Goal: Task Accomplishment & Management: Complete application form

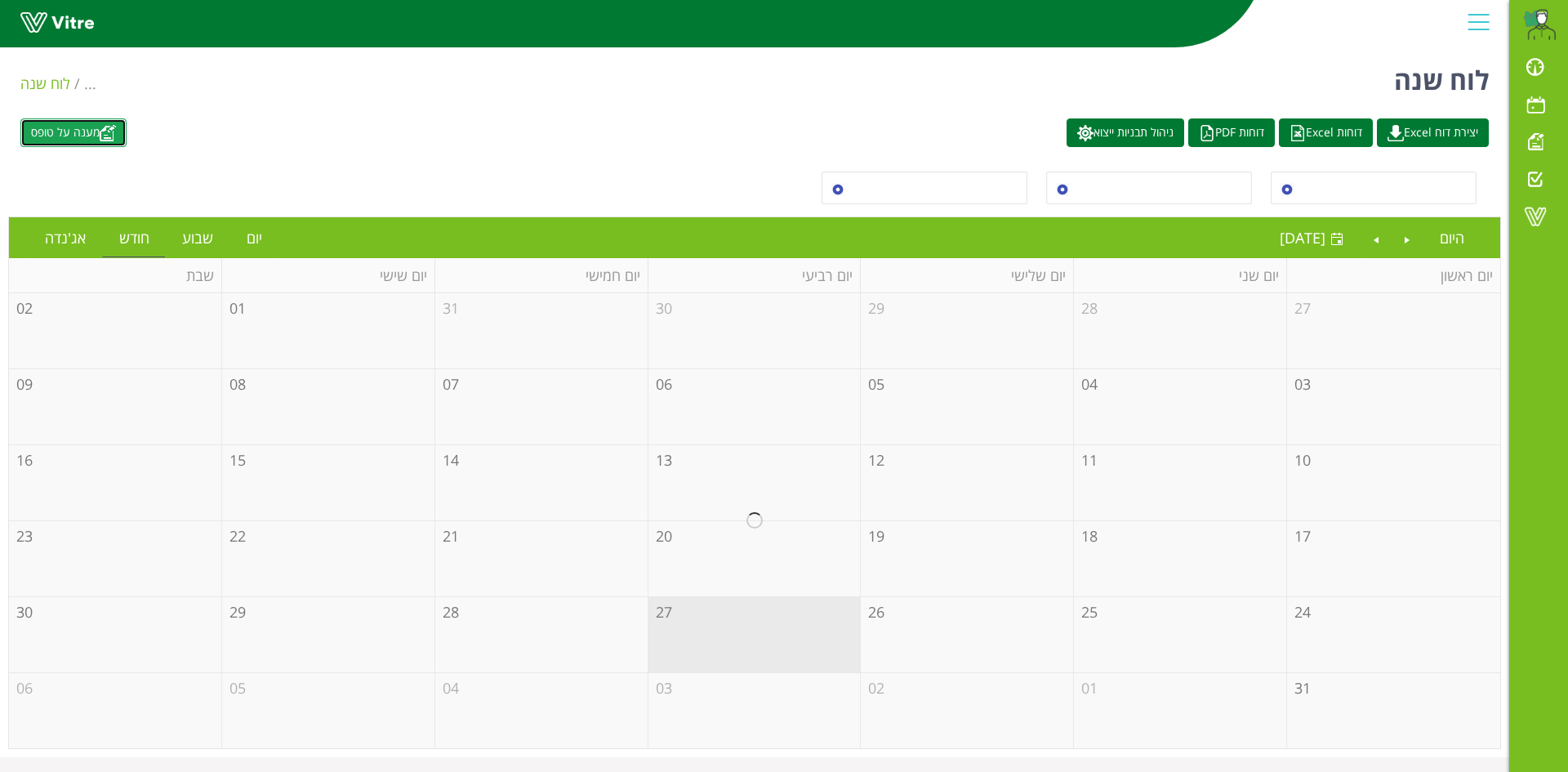
click at [95, 134] on link "מענה על טופס" at bounding box center [73, 133] width 106 height 29
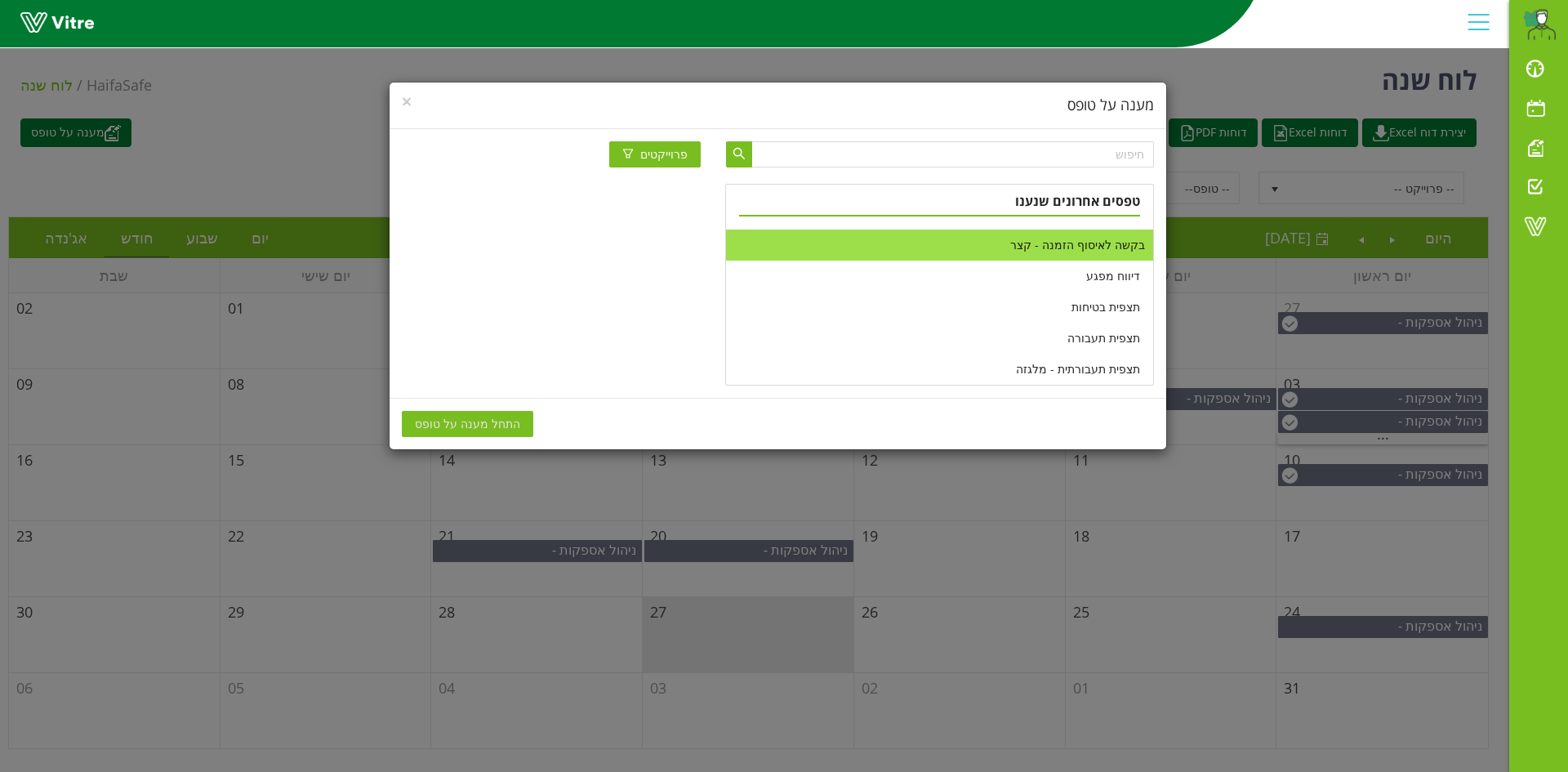
click at [1090, 244] on li "בקשה לאיסוף הזמנה - קצר" at bounding box center [939, 245] width 426 height 31
click at [513, 414] on button "התחל מענה על טופס" at bounding box center [468, 423] width 132 height 26
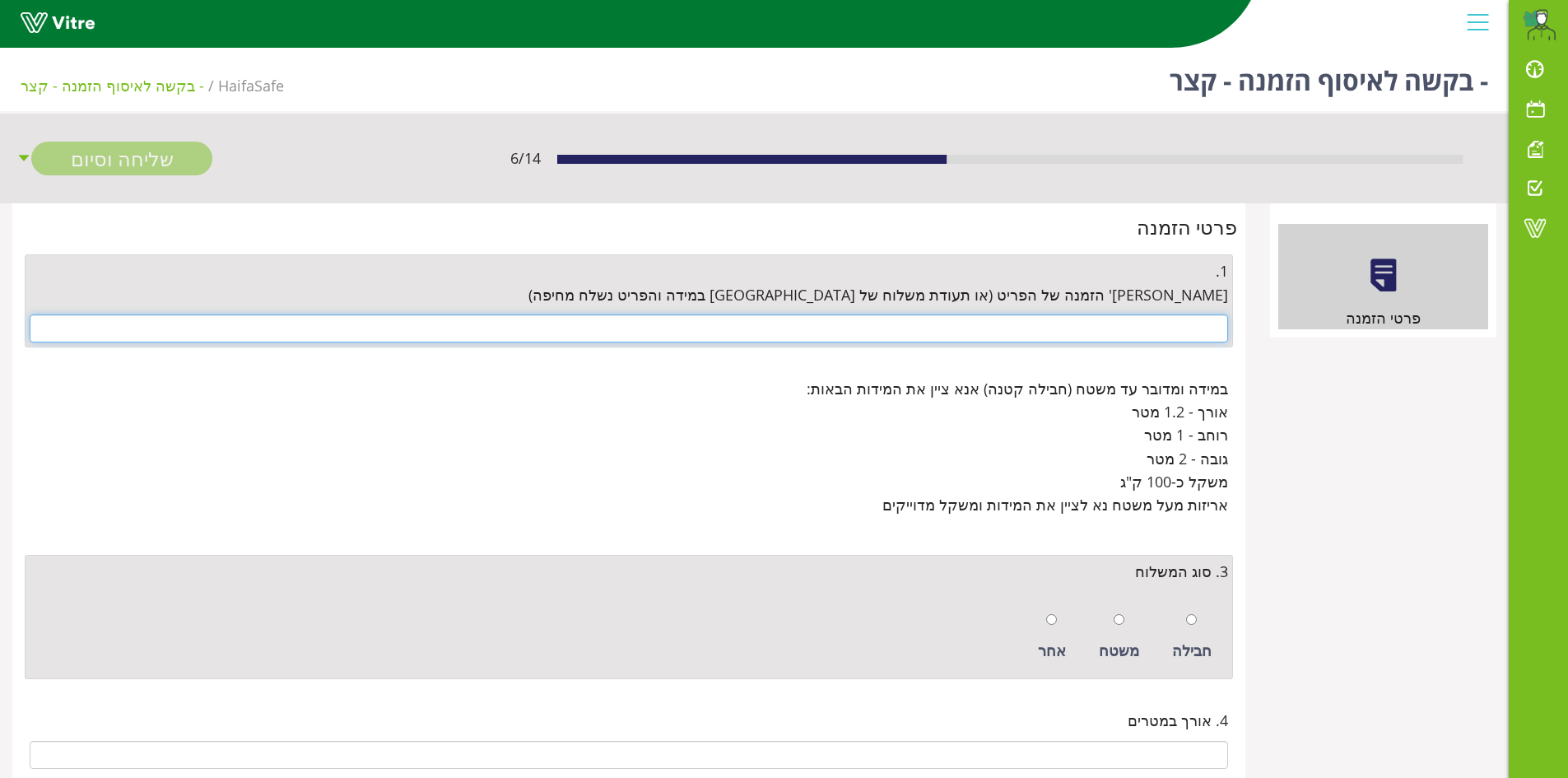
click at [1182, 324] on input "text" at bounding box center [629, 328] width 1199 height 28
paste input "4500673216"
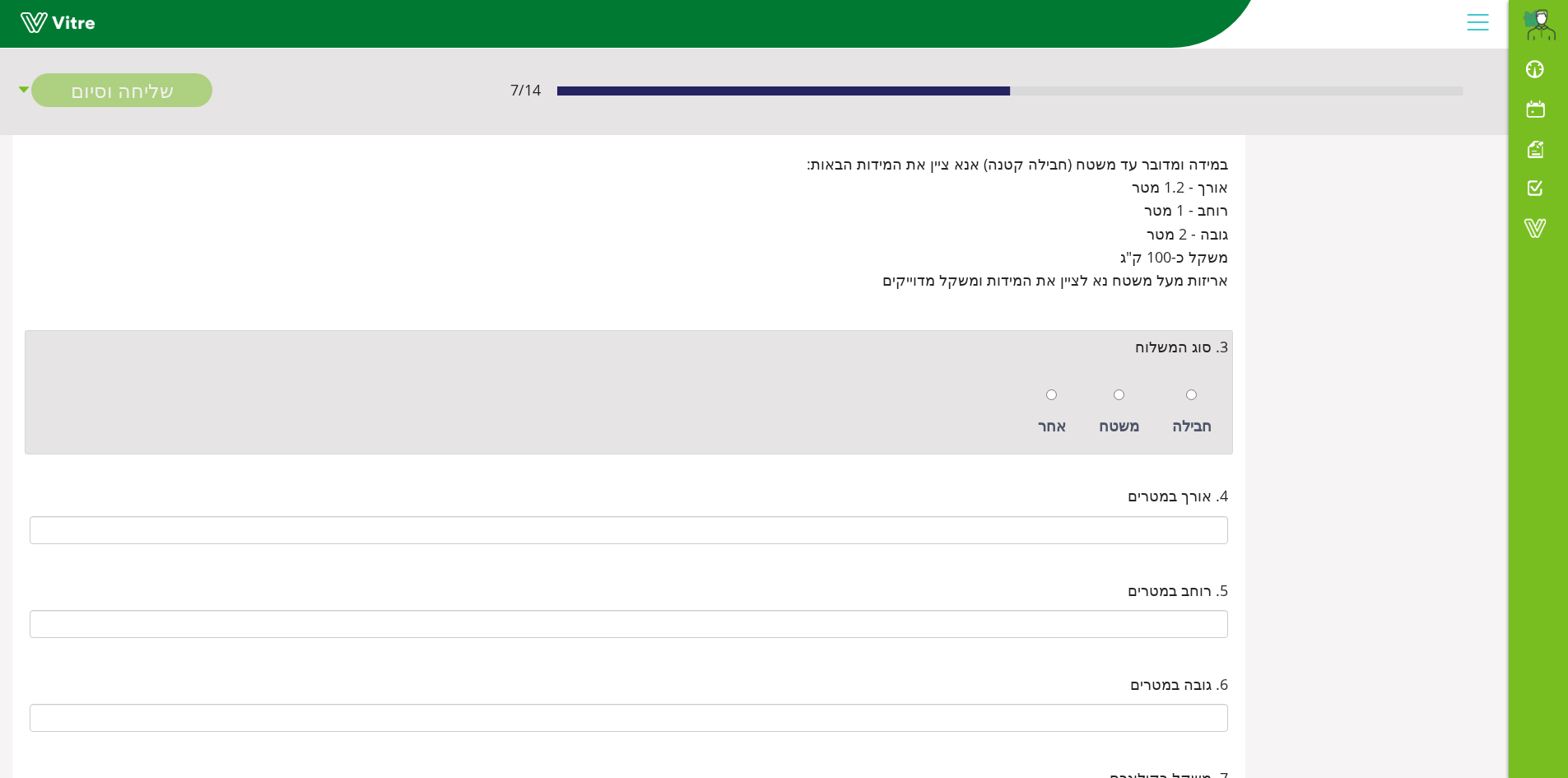
scroll to position [329, 0]
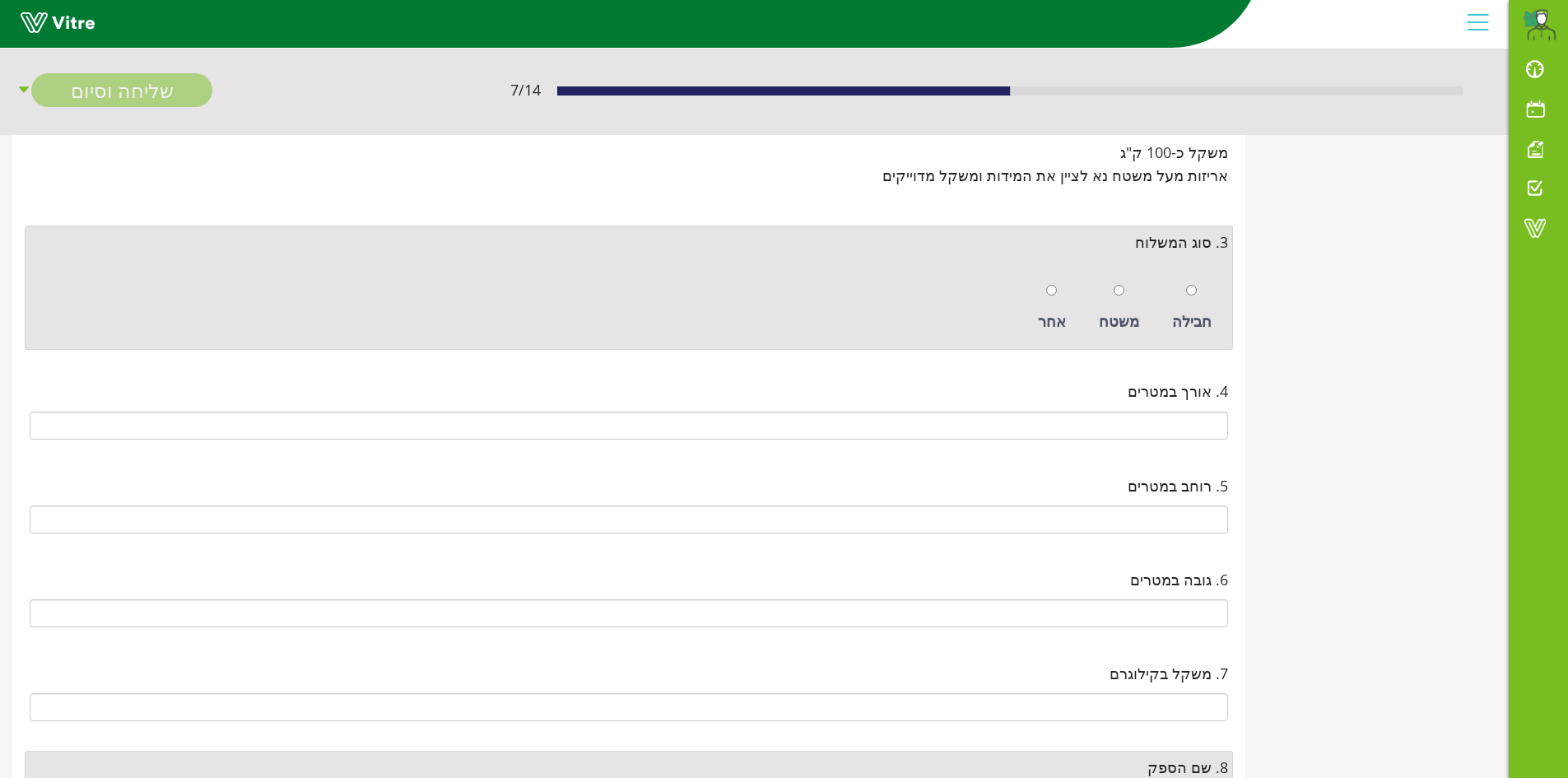
type input "4500673216"
click at [1193, 295] on input "radio" at bounding box center [1192, 290] width 11 height 11
radio input "true"
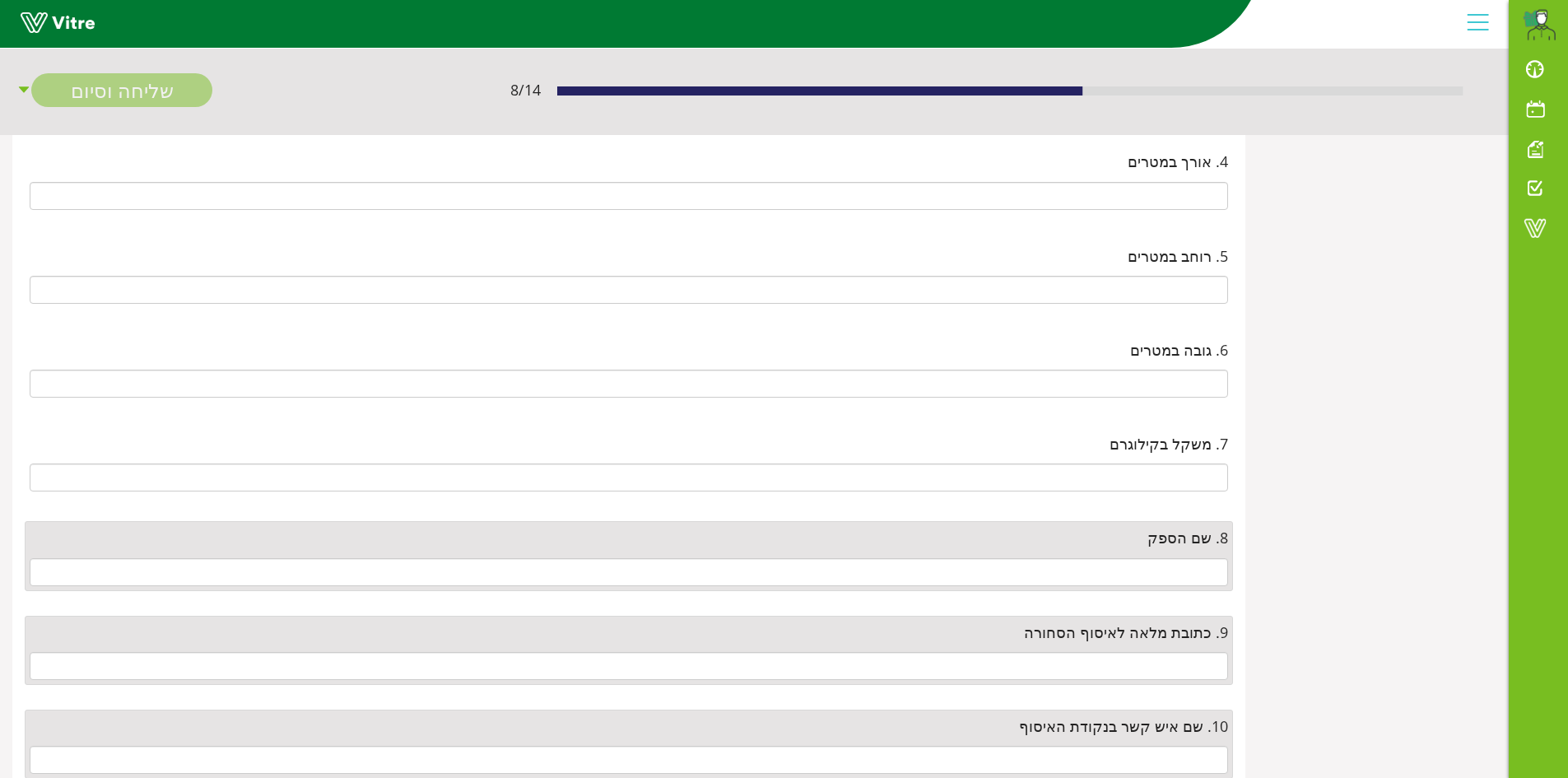
scroll to position [659, 0]
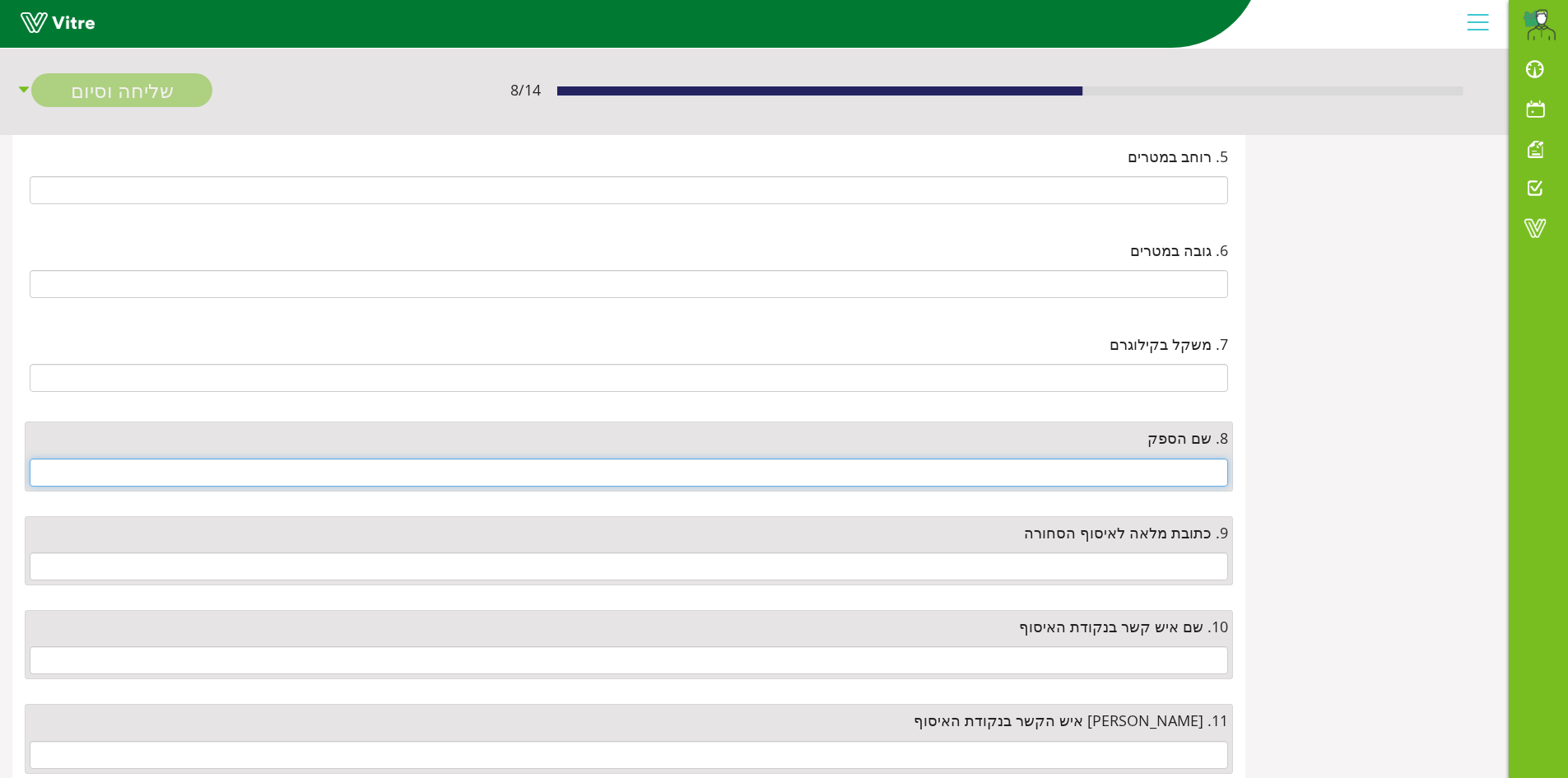
click at [1144, 463] on input "text" at bounding box center [629, 472] width 1199 height 28
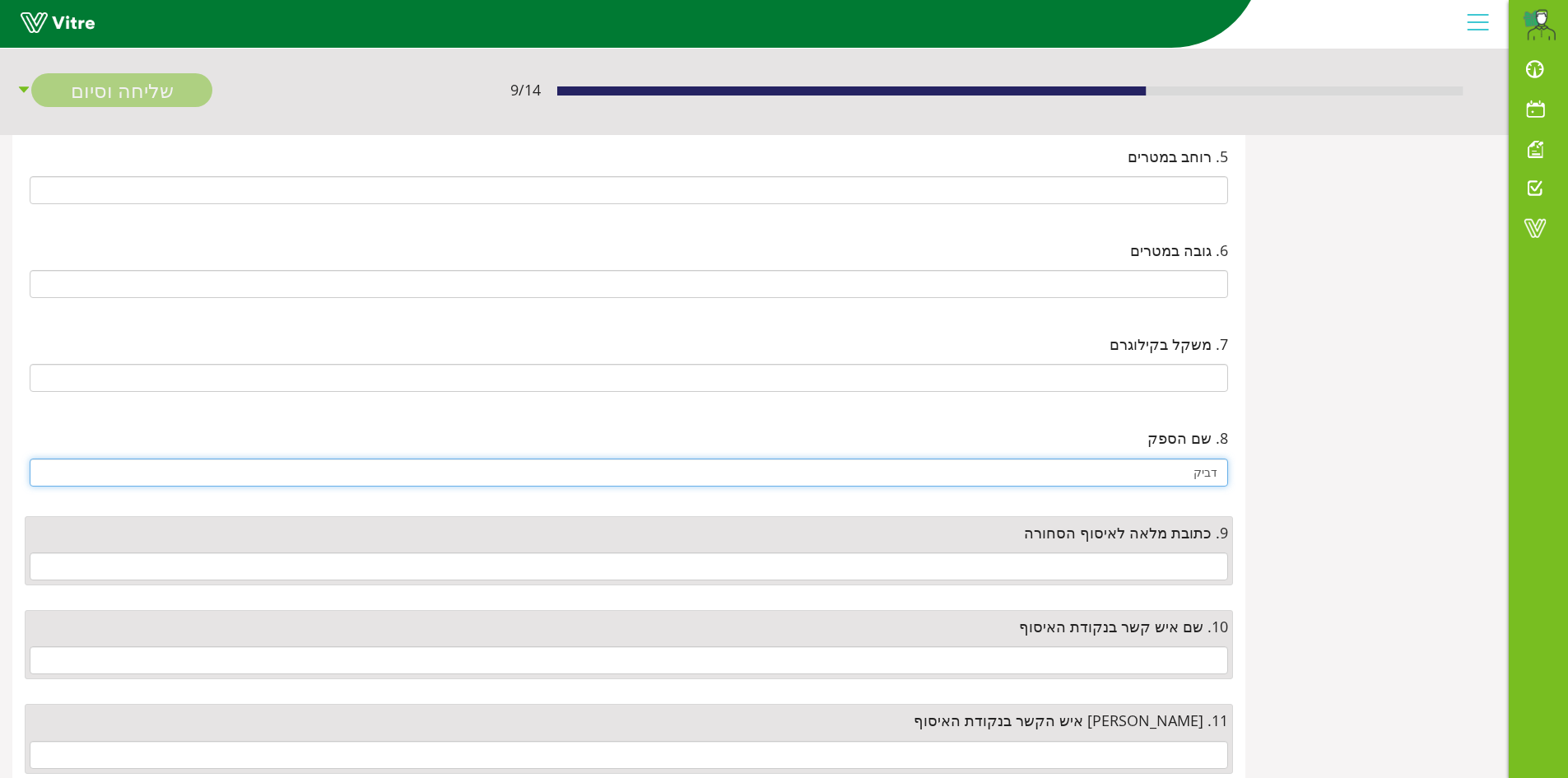
type input "דביק"
click at [1176, 573] on input "text" at bounding box center [629, 566] width 1199 height 28
paste input "הירדן 13 יבנה"
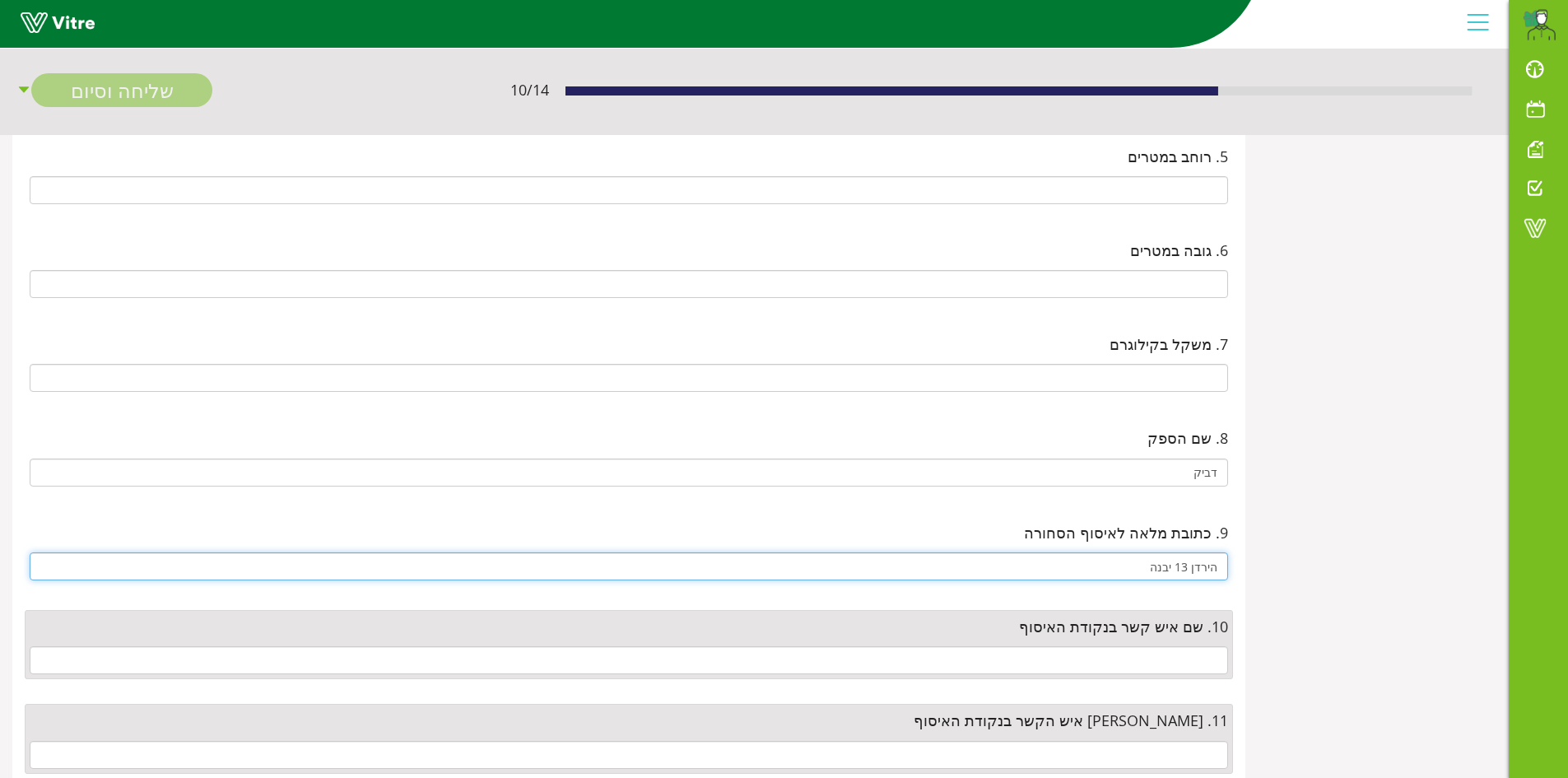
type input "הירדן 13 יבנה"
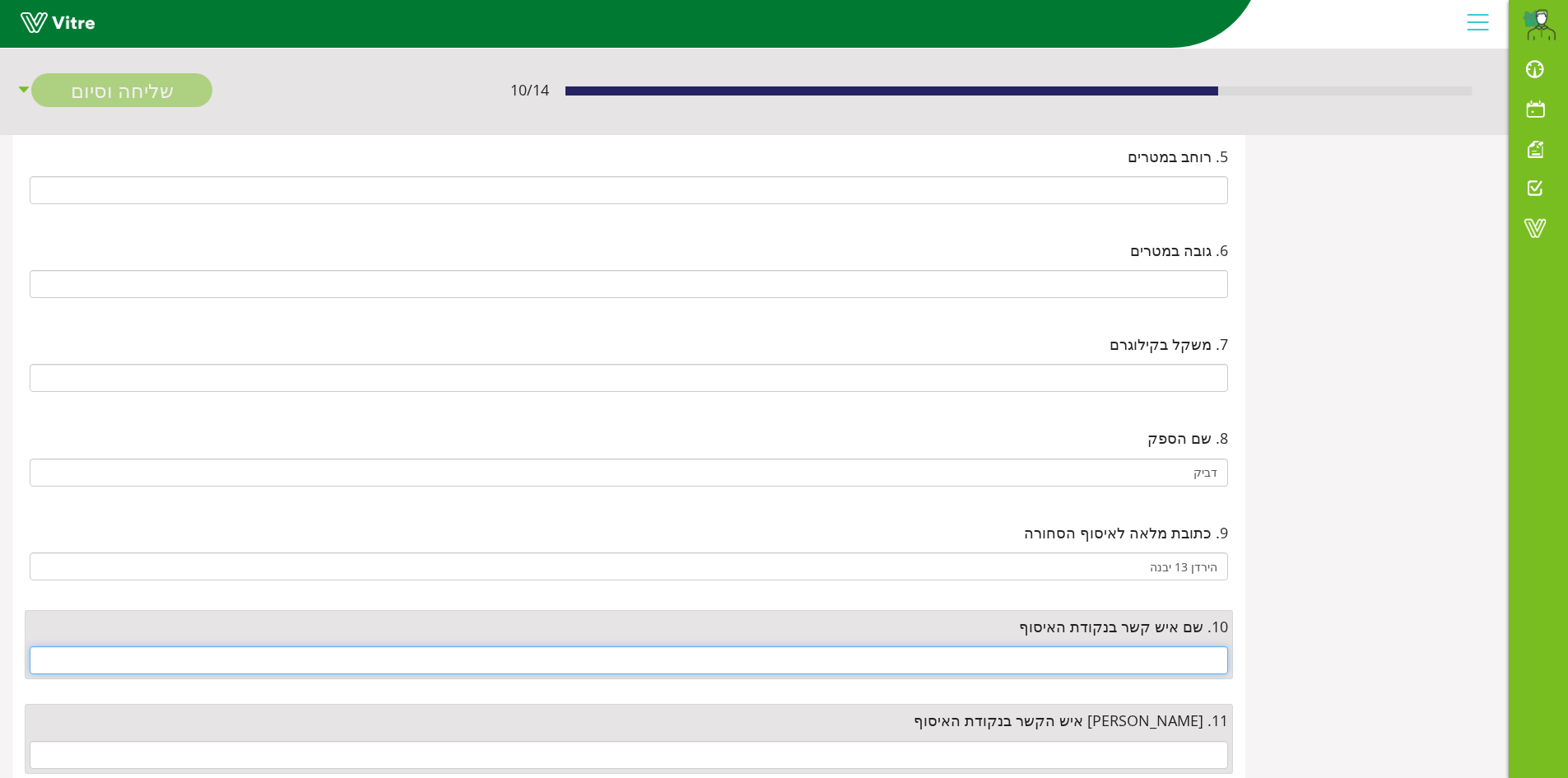
click at [1210, 661] on input "text" at bounding box center [629, 660] width 1199 height 28
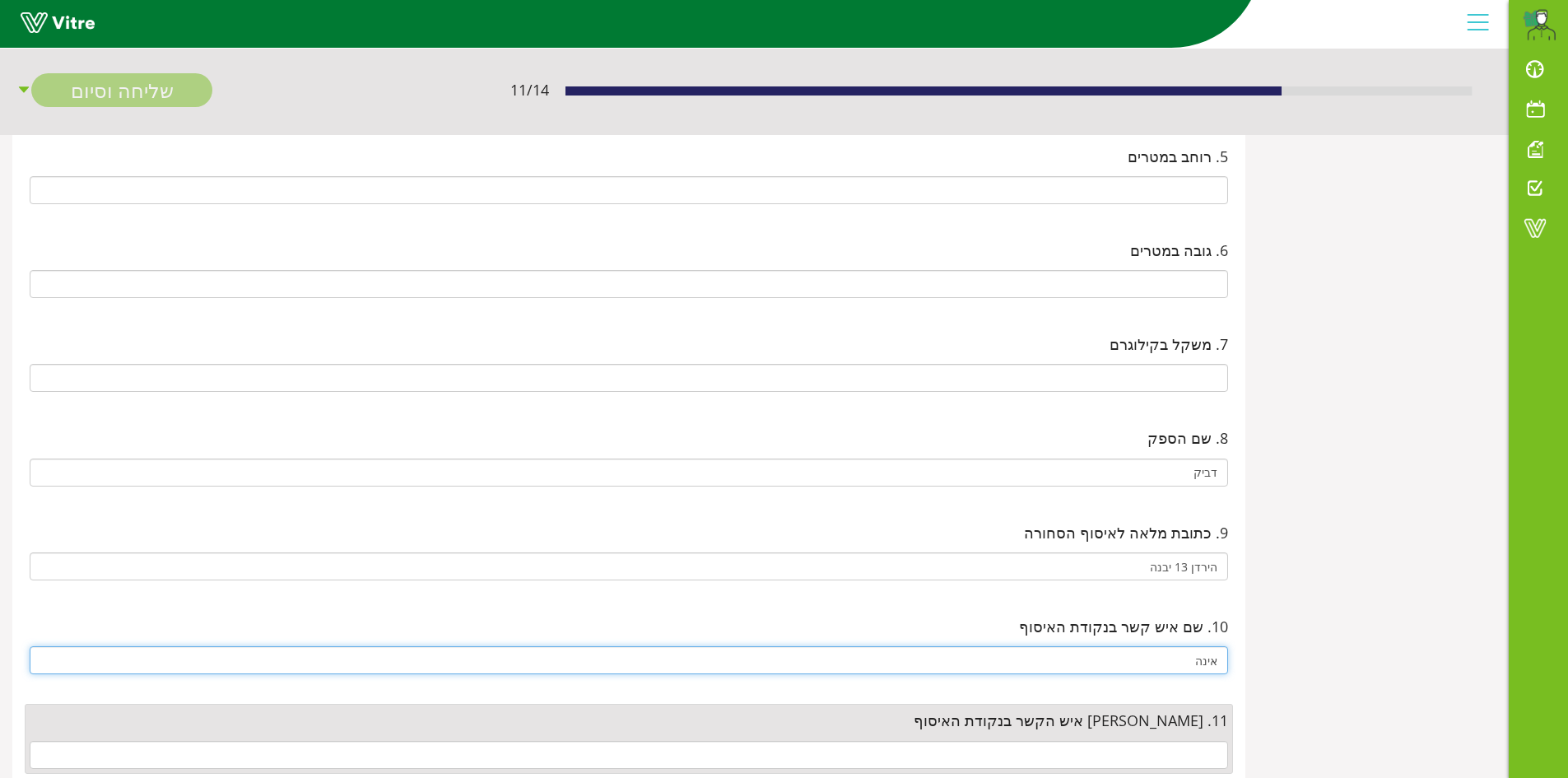
type input "אינה"
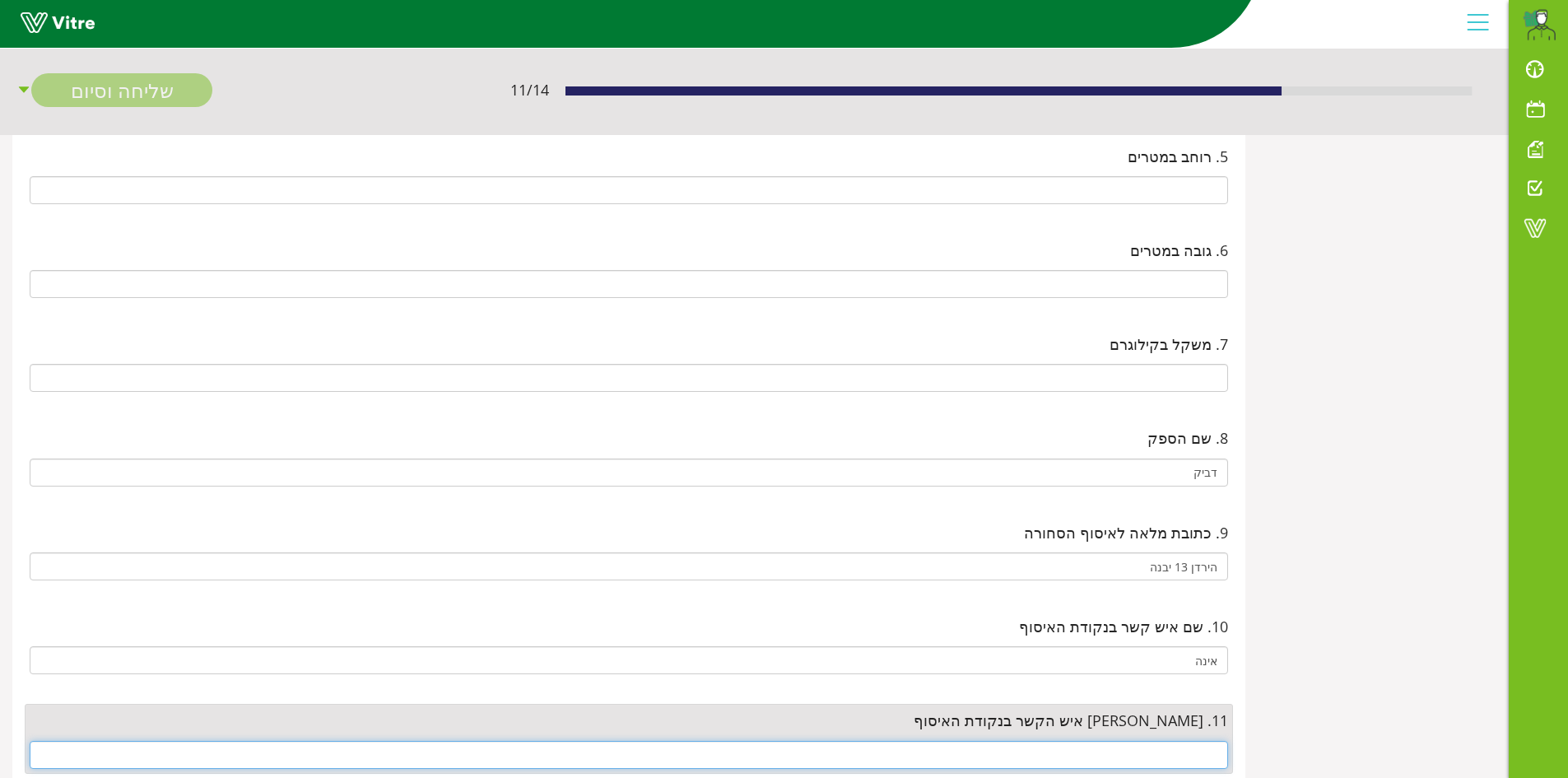
click at [1192, 750] on input "text" at bounding box center [629, 754] width 1199 height 28
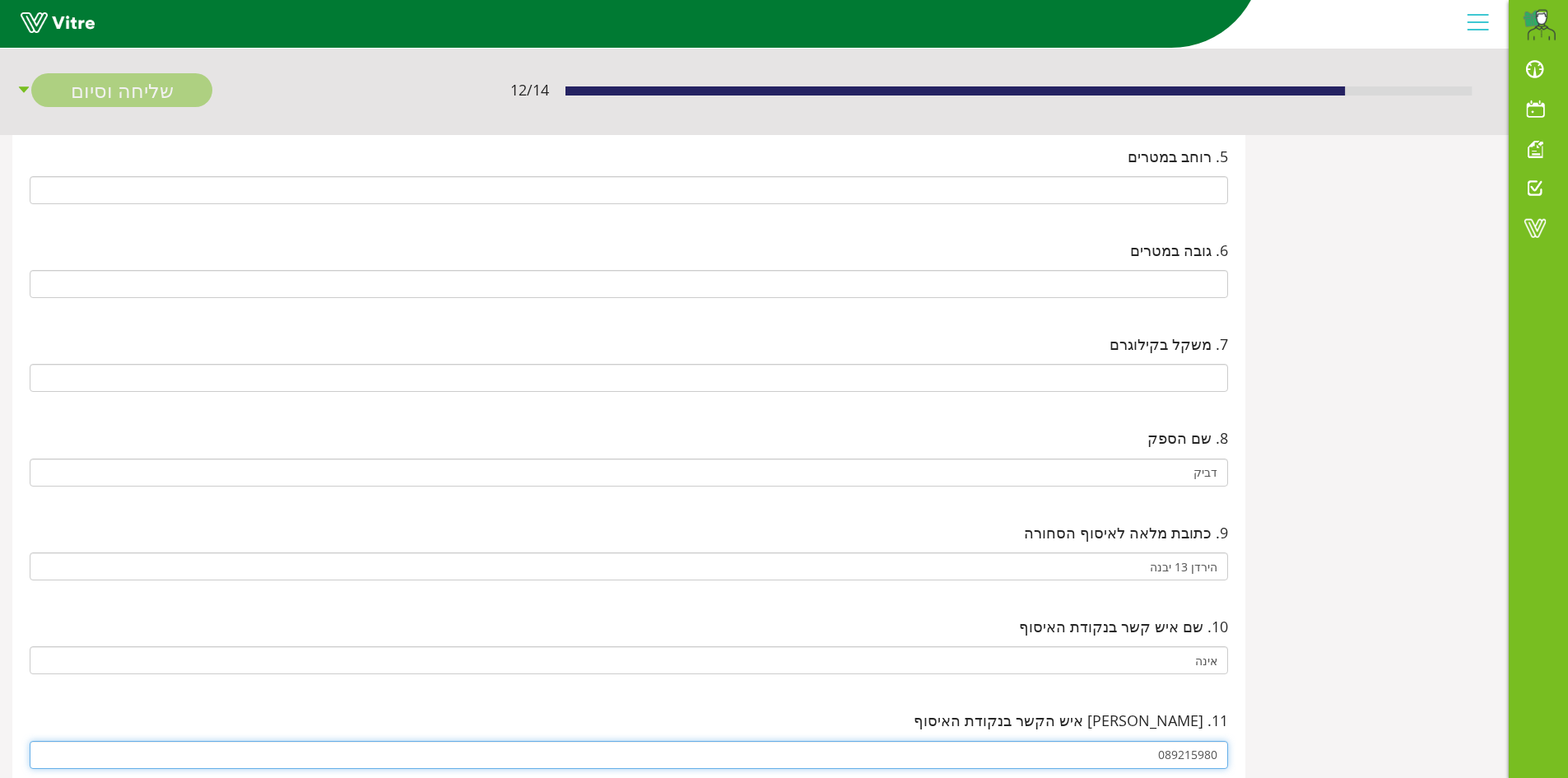
type input "089215980"
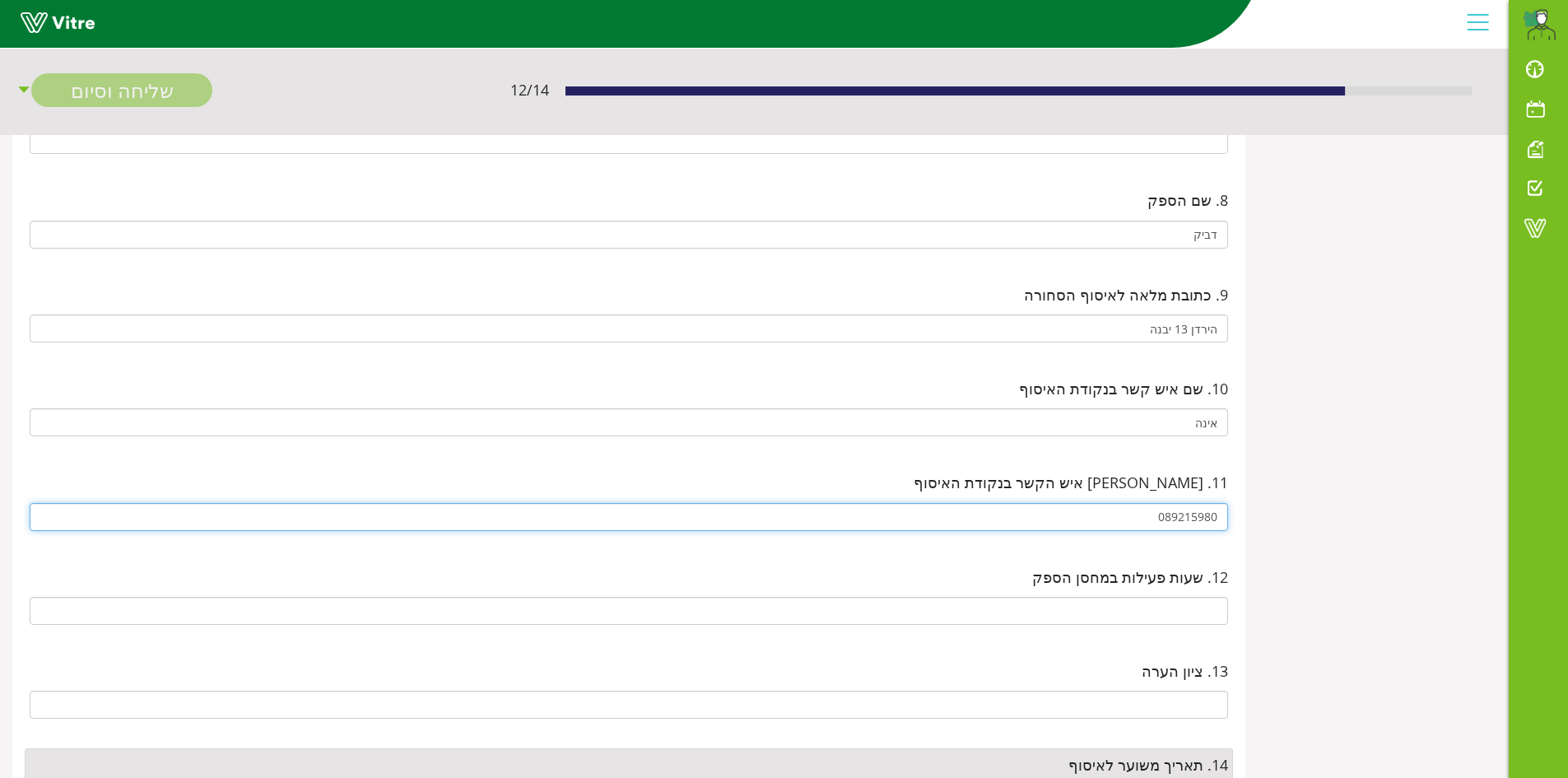
scroll to position [988, 0]
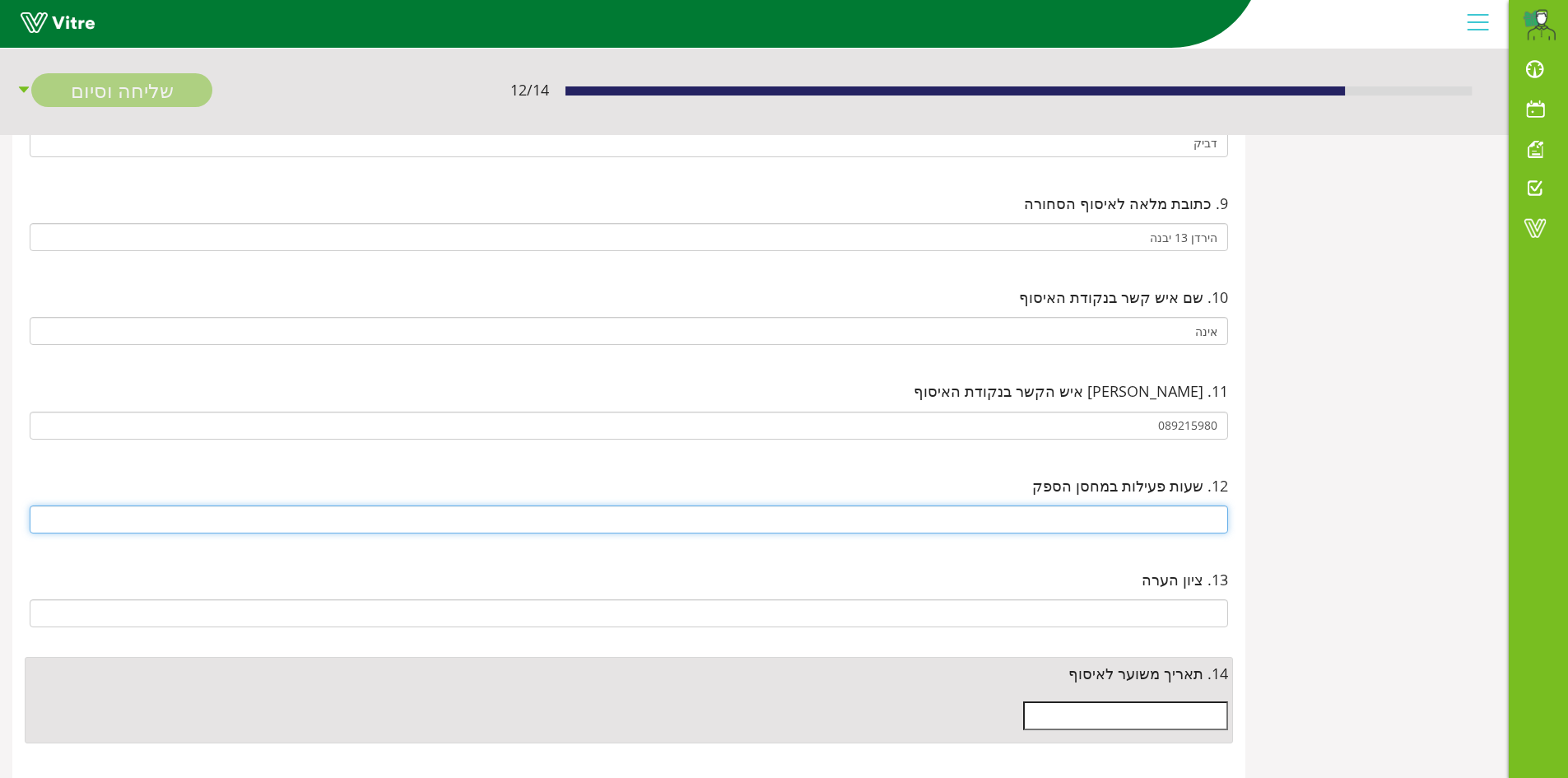
click at [1182, 518] on input "text" at bounding box center [629, 519] width 1199 height 28
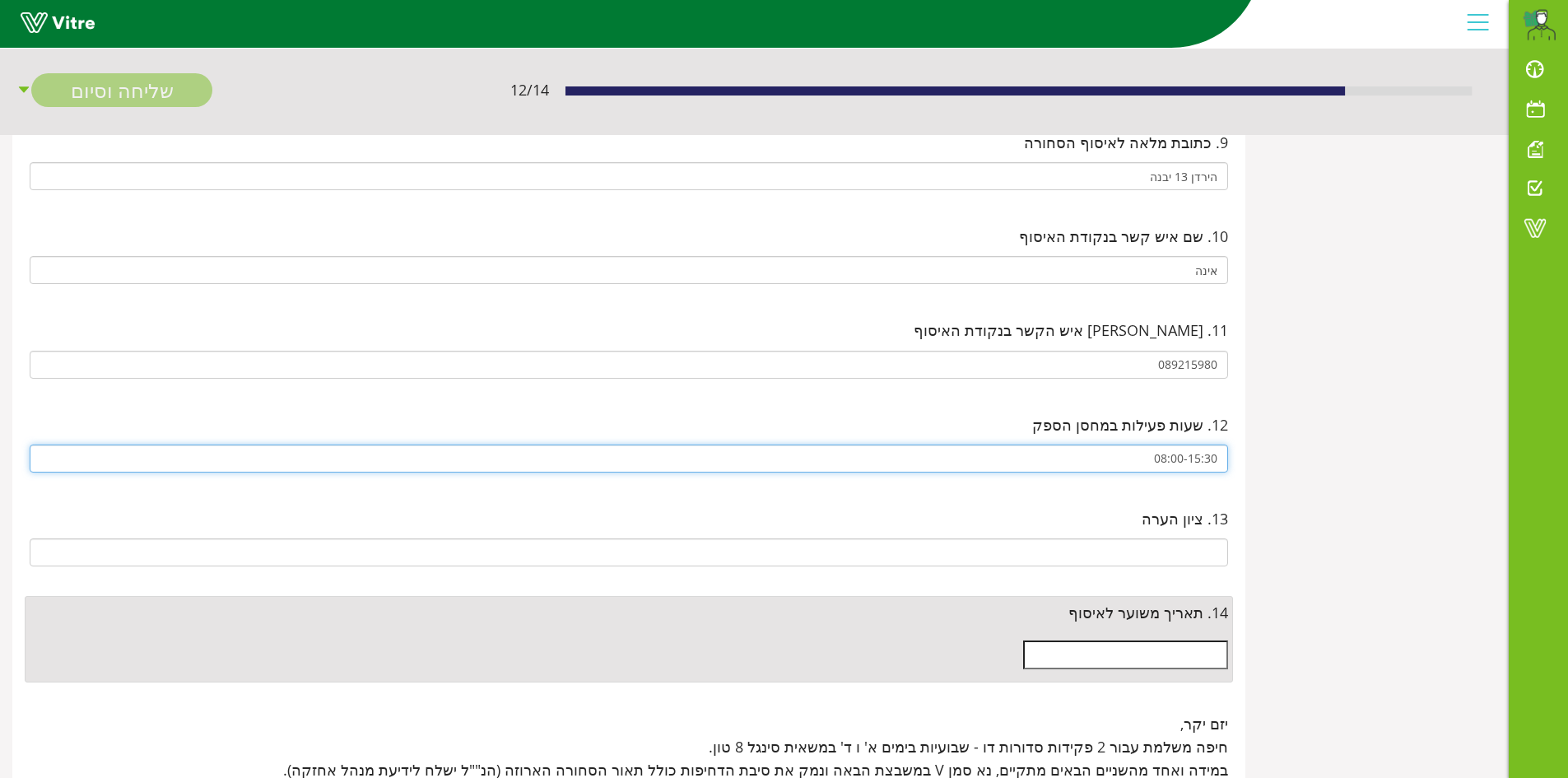
scroll to position [1153, 0]
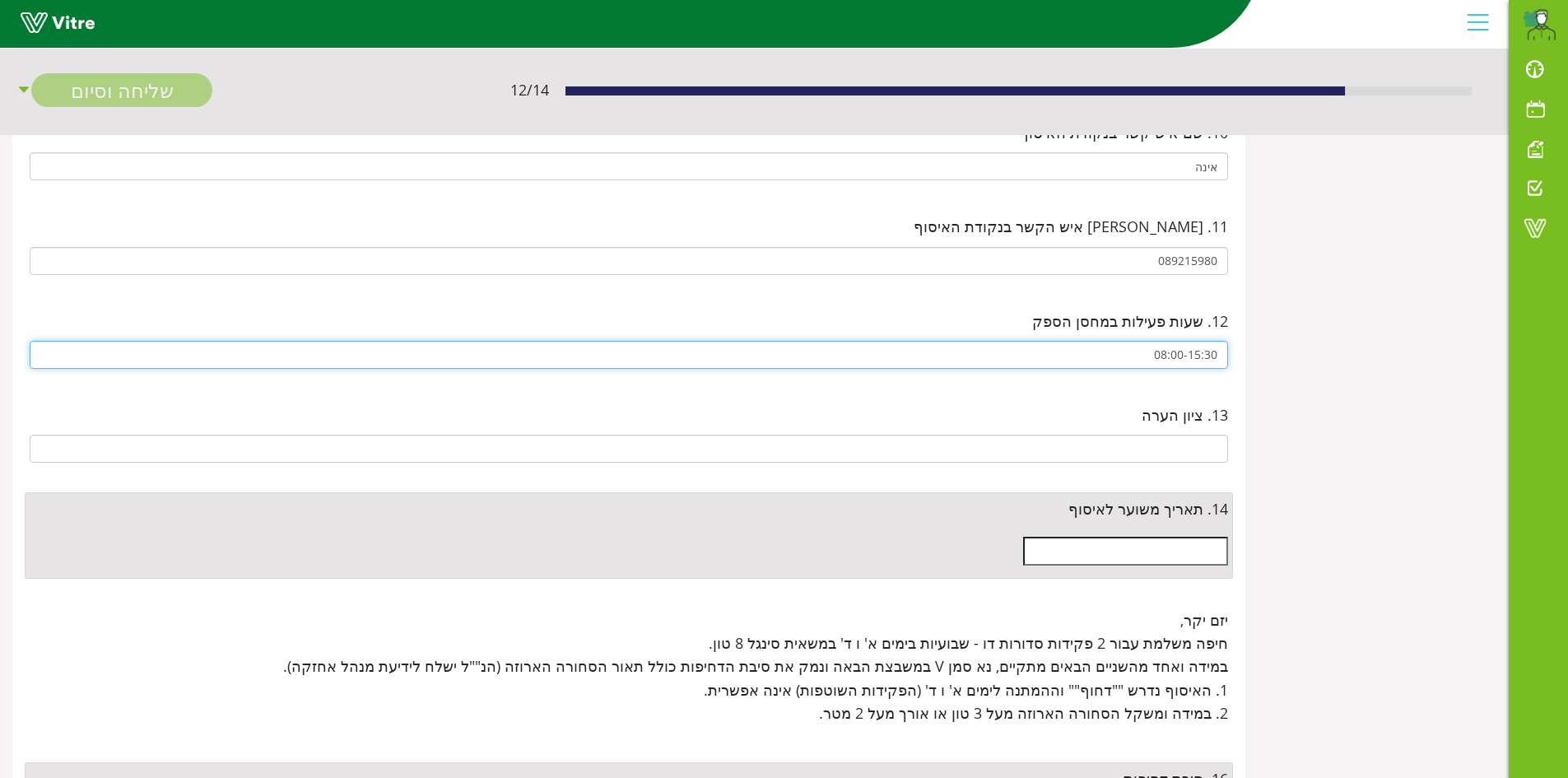
type input "08:00-15:30"
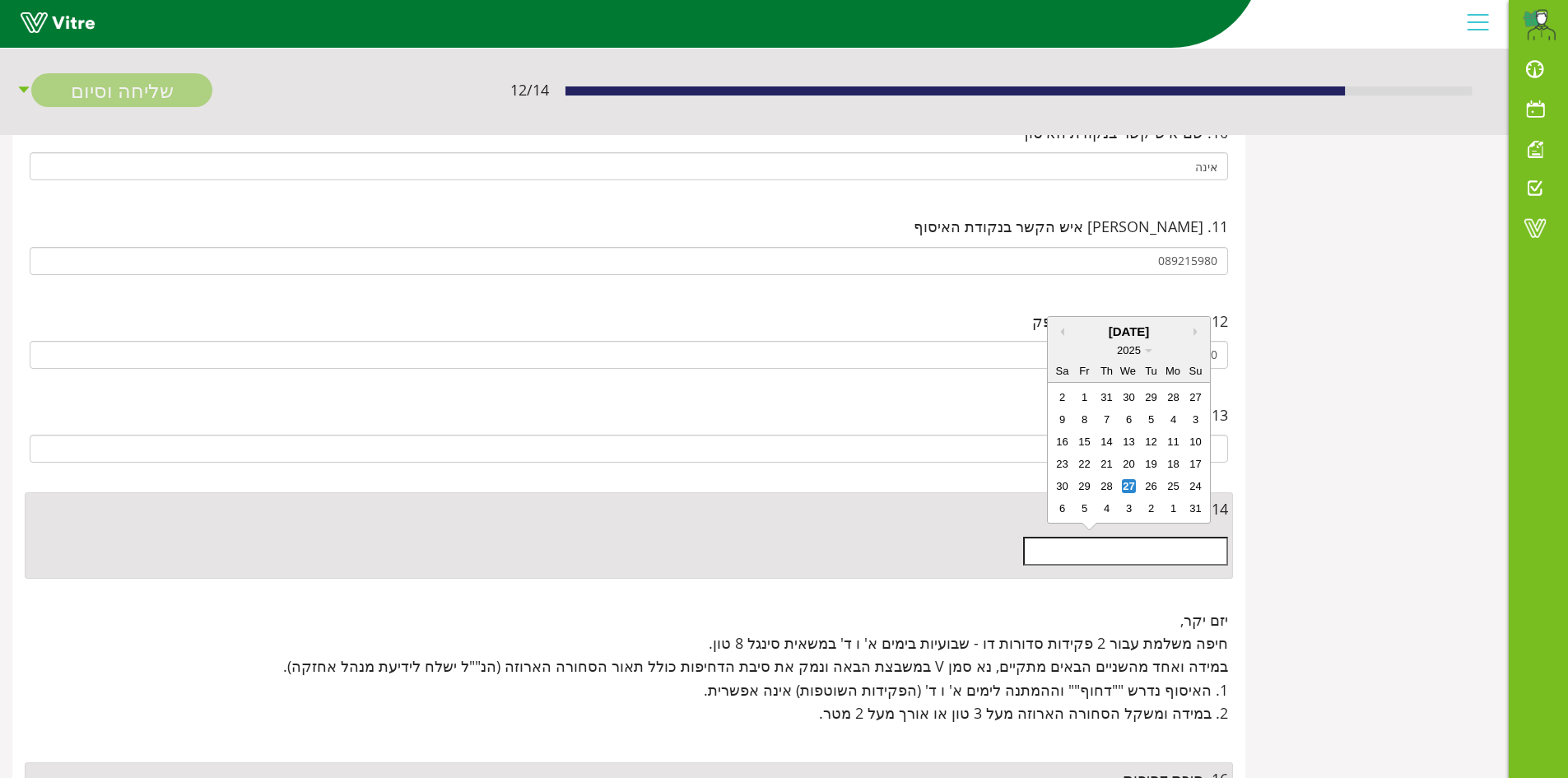
click at [1164, 558] on input "text" at bounding box center [1125, 551] width 205 height 28
click at [1107, 489] on div "28" at bounding box center [1107, 486] width 14 height 14
type input "28/08/2025"
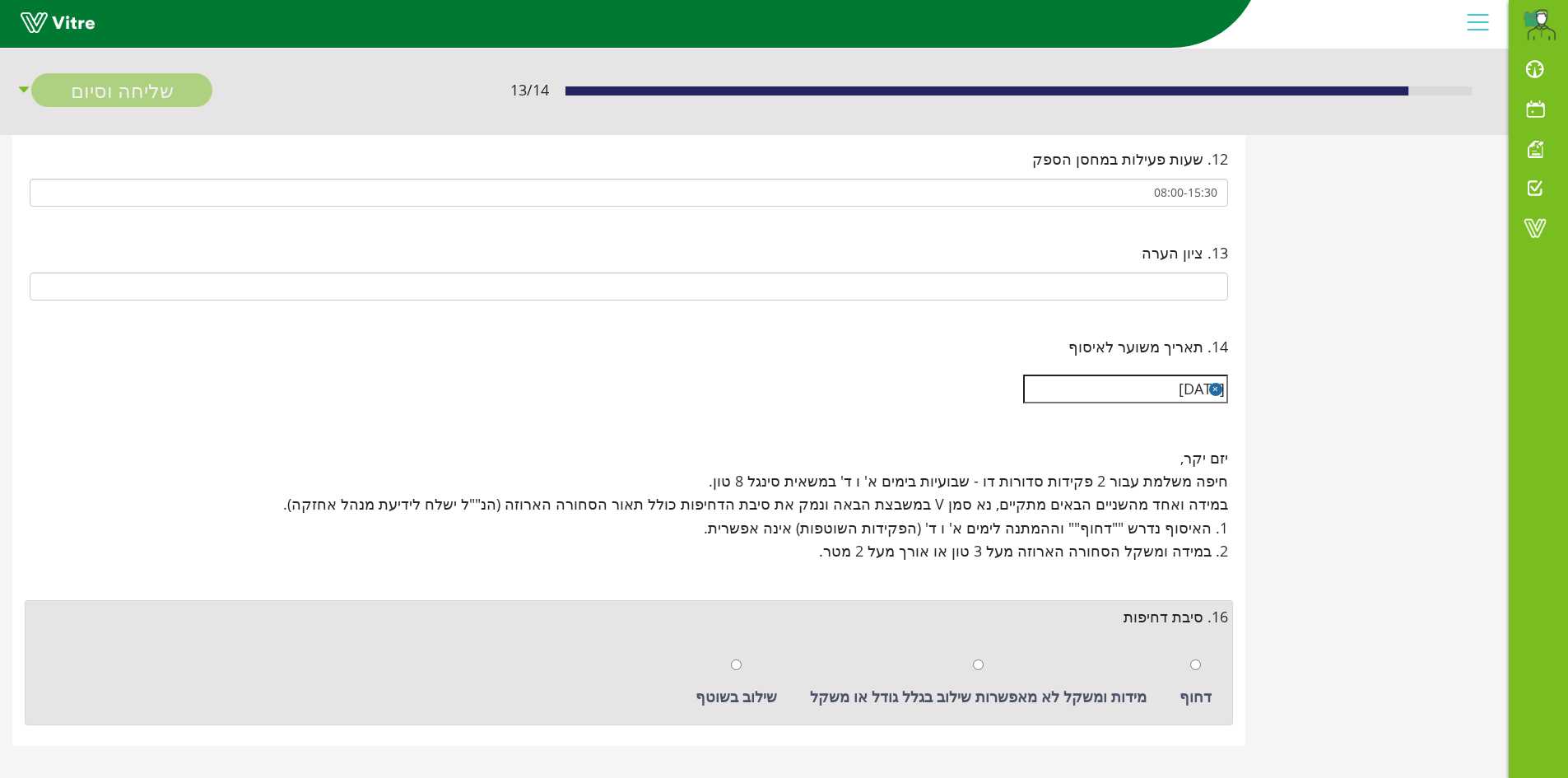
scroll to position [1324, 0]
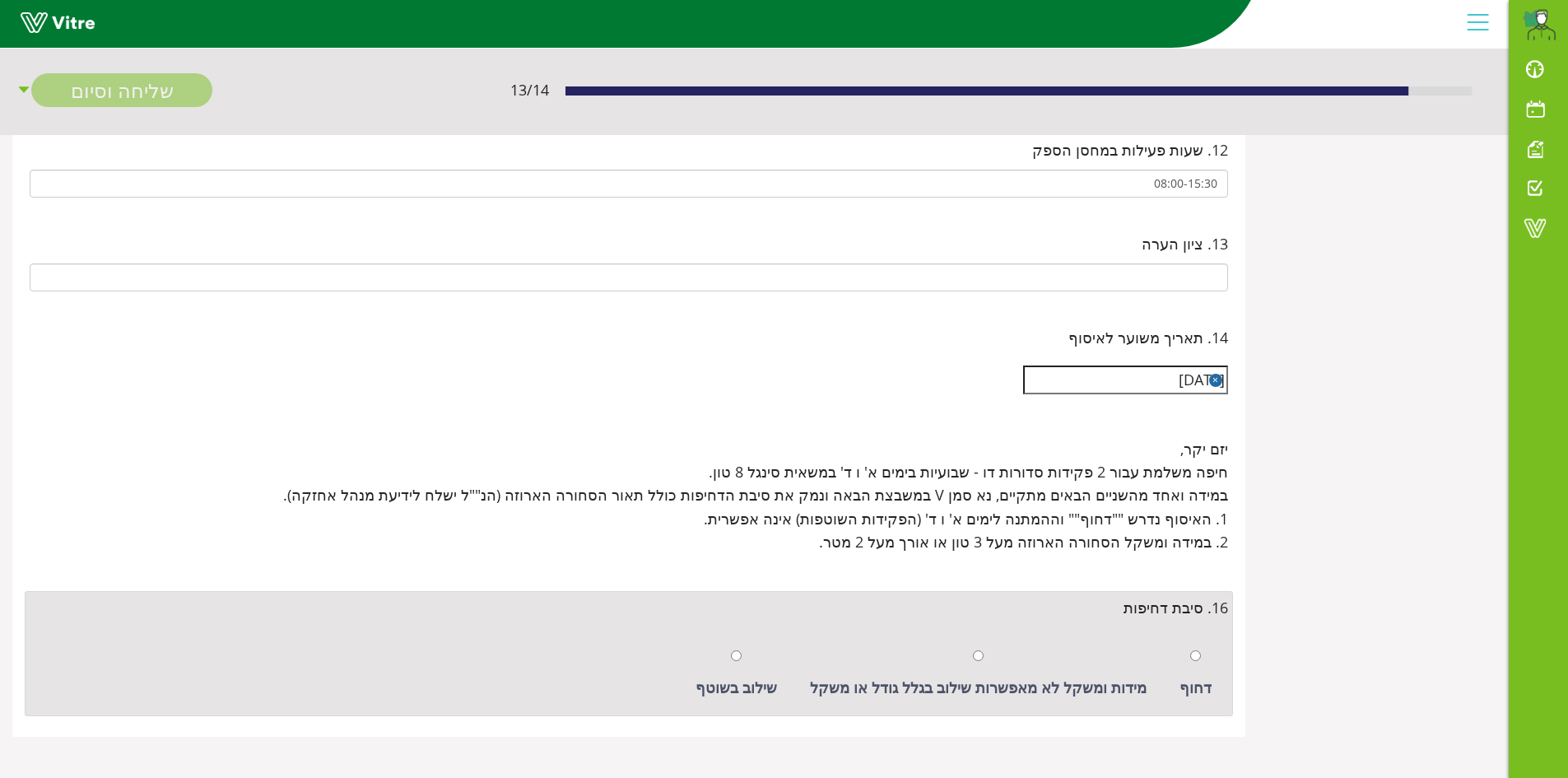
click at [762, 651] on div "שילוב בשוטף" at bounding box center [736, 673] width 98 height 76
radio input "true"
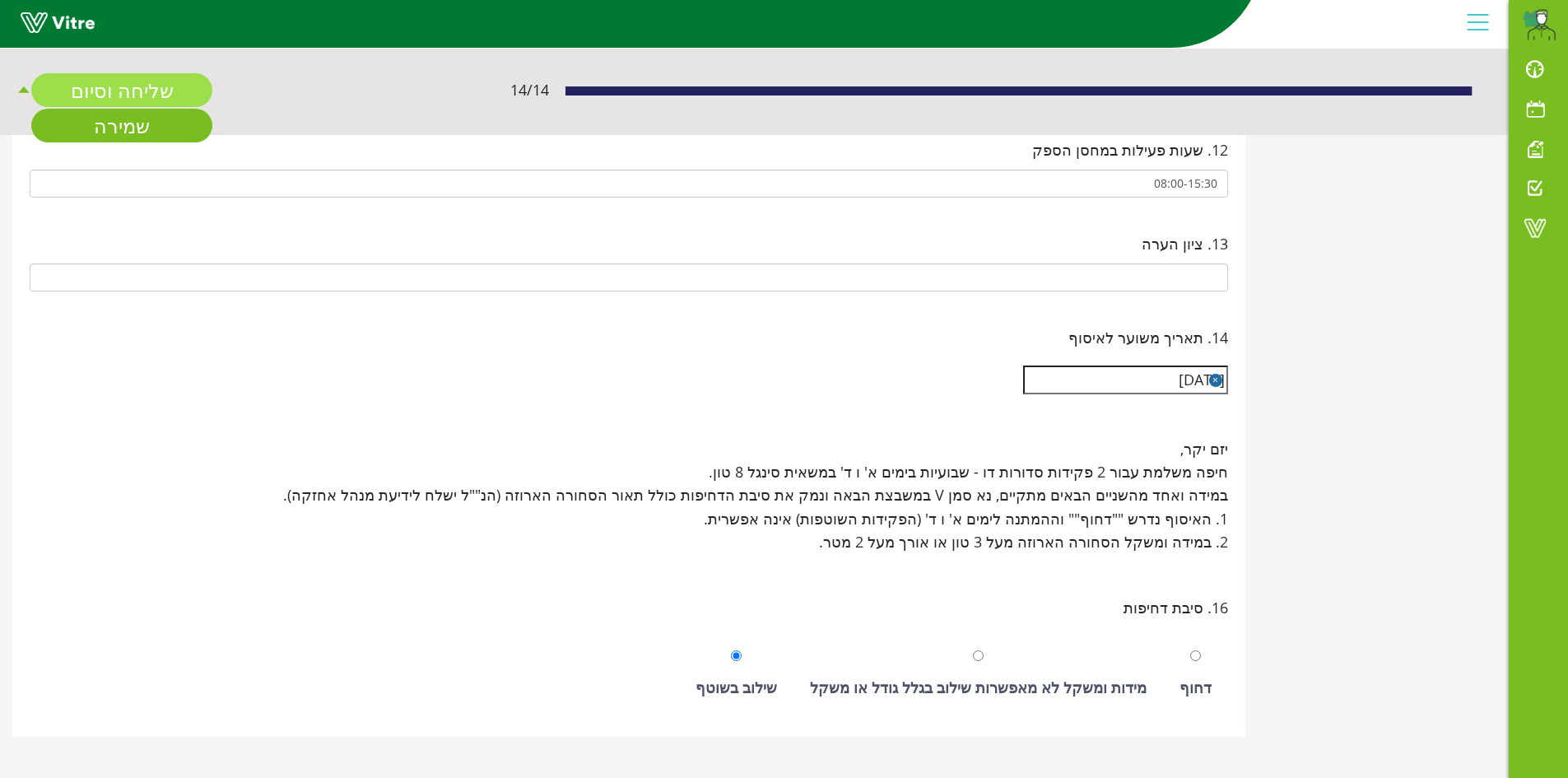
click at [197, 97] on link "שליחה וסיום" at bounding box center [122, 90] width 181 height 34
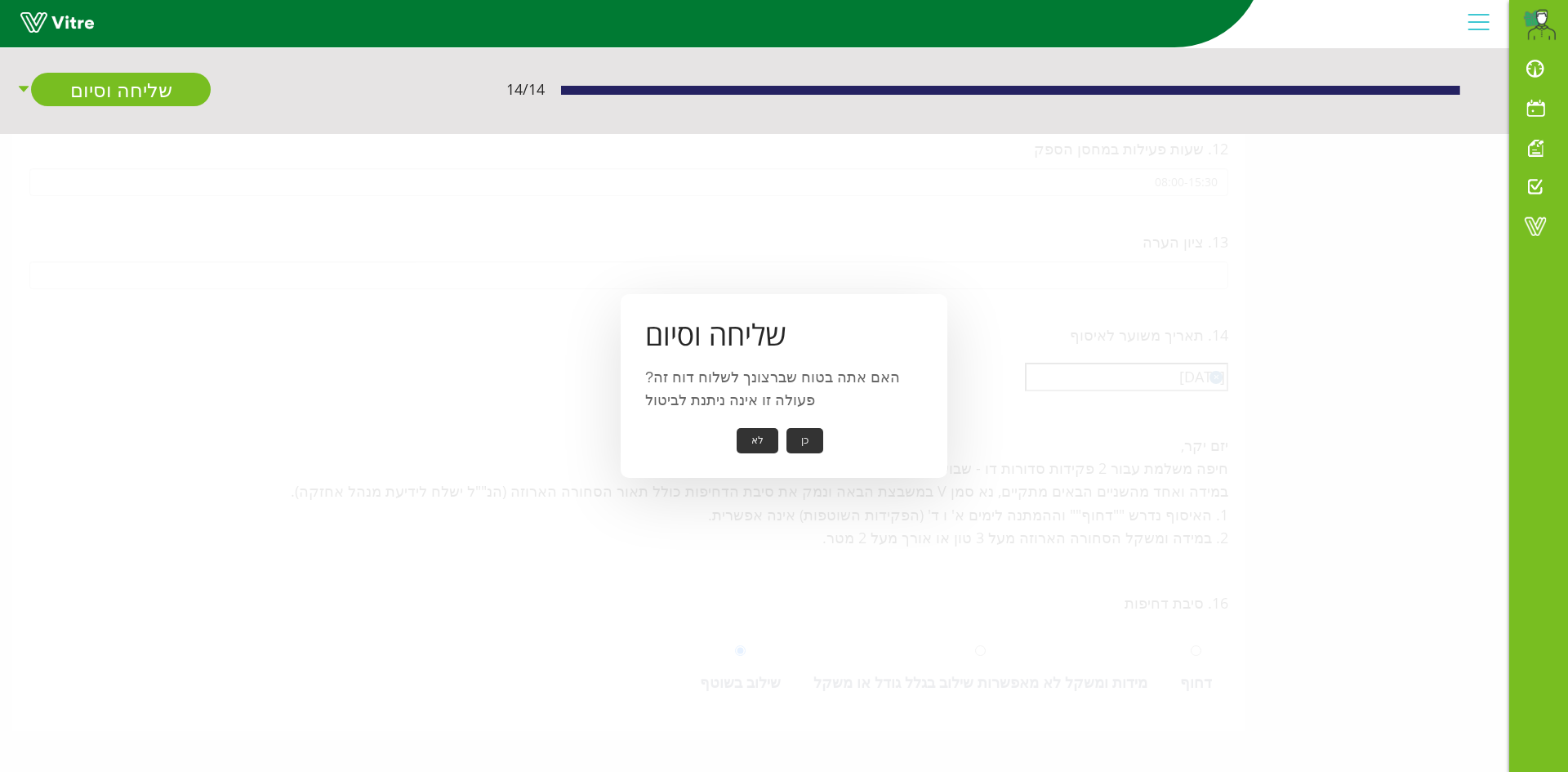
click at [805, 446] on button "כן" at bounding box center [805, 441] width 37 height 25
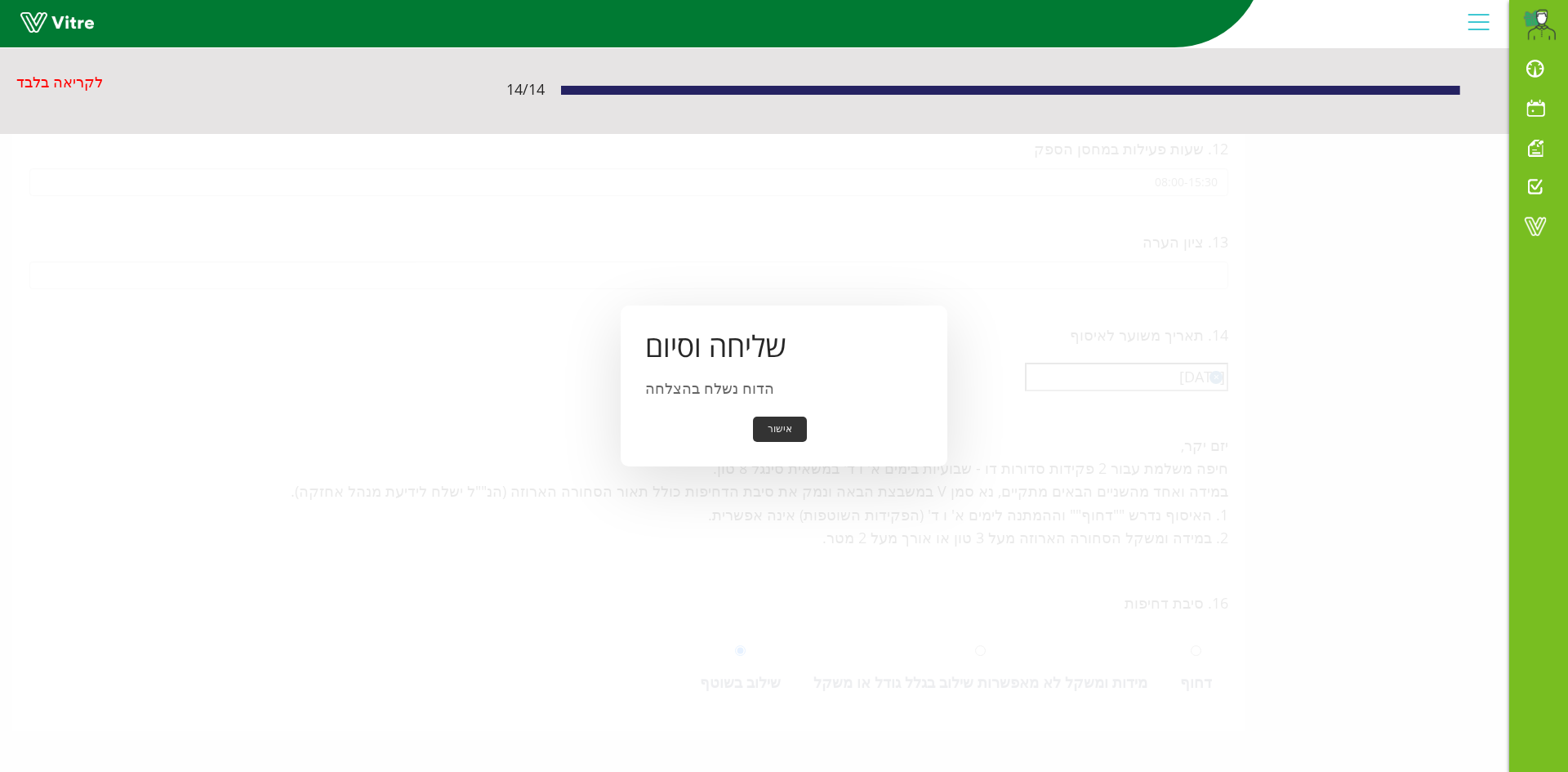
click at [813, 425] on div "אישור" at bounding box center [784, 429] width 278 height 25
click at [789, 427] on button "אישור" at bounding box center [780, 429] width 54 height 25
